Goal: Transaction & Acquisition: Purchase product/service

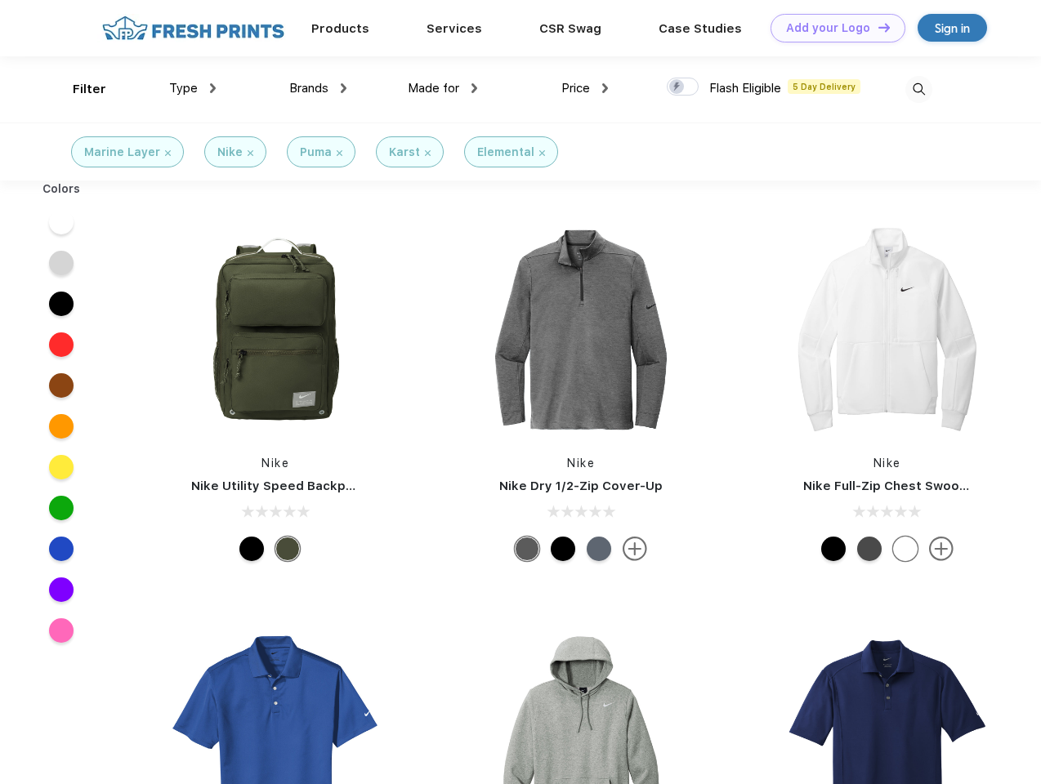
click at [832, 28] on link "Add your Logo Design Tool" at bounding box center [837, 28] width 135 height 29
click at [0, 0] on div "Design Tool" at bounding box center [0, 0] width 0 height 0
click at [876, 27] on link "Add your Logo Design Tool" at bounding box center [837, 28] width 135 height 29
click at [78, 89] on div "Filter" at bounding box center [89, 89] width 33 height 19
click at [193, 88] on span "Type" at bounding box center [183, 88] width 29 height 15
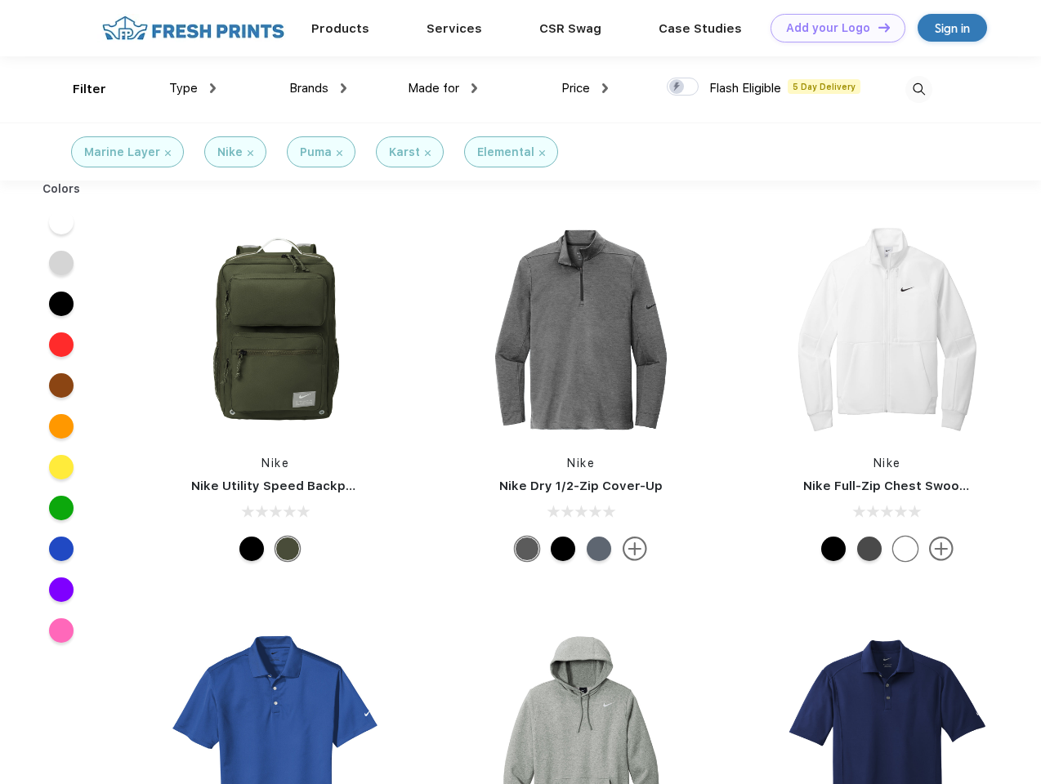
click at [318, 88] on span "Brands" at bounding box center [308, 88] width 39 height 15
click at [443, 88] on span "Made for" at bounding box center [433, 88] width 51 height 15
click at [585, 88] on span "Price" at bounding box center [575, 88] width 29 height 15
click at [683, 87] on div at bounding box center [683, 87] width 32 height 18
click at [677, 87] on input "checkbox" at bounding box center [672, 82] width 11 height 11
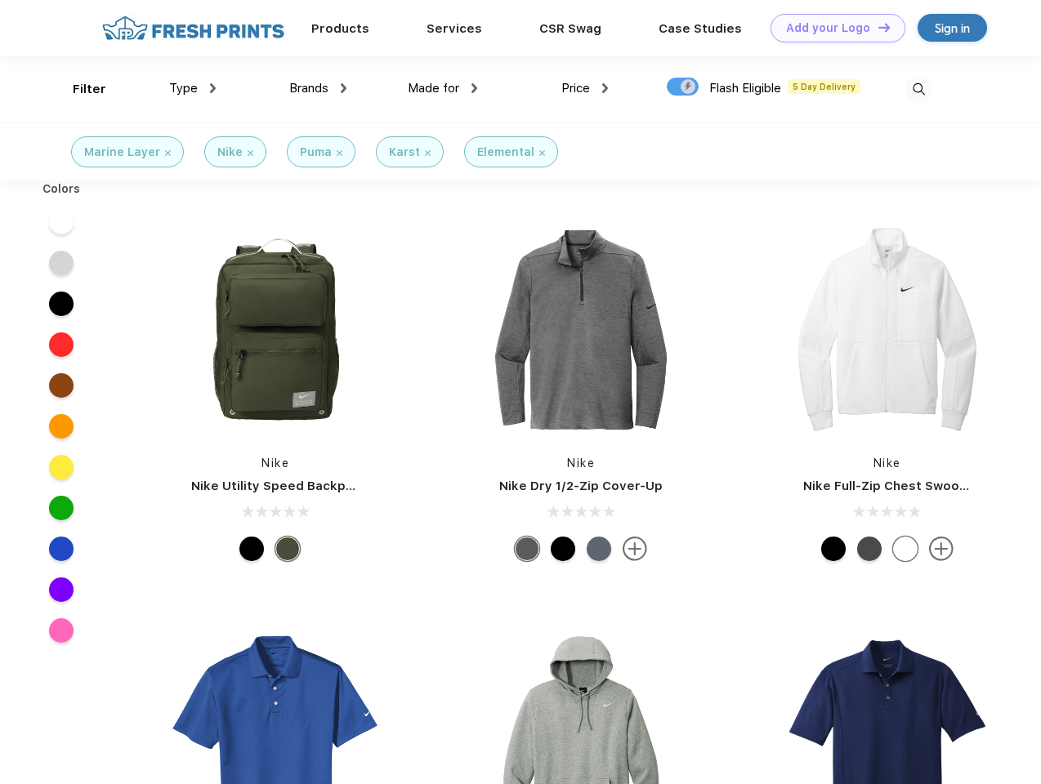
click at [918, 89] on img at bounding box center [918, 89] width 27 height 27
